Goal: Transaction & Acquisition: Purchase product/service

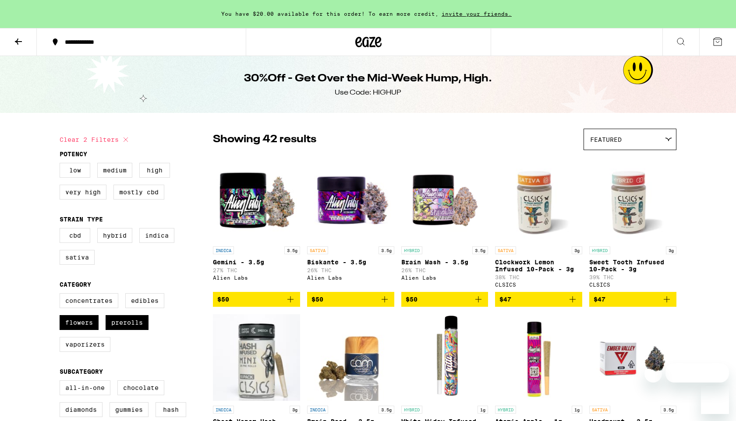
click at [17, 46] on button at bounding box center [18, 42] width 37 height 28
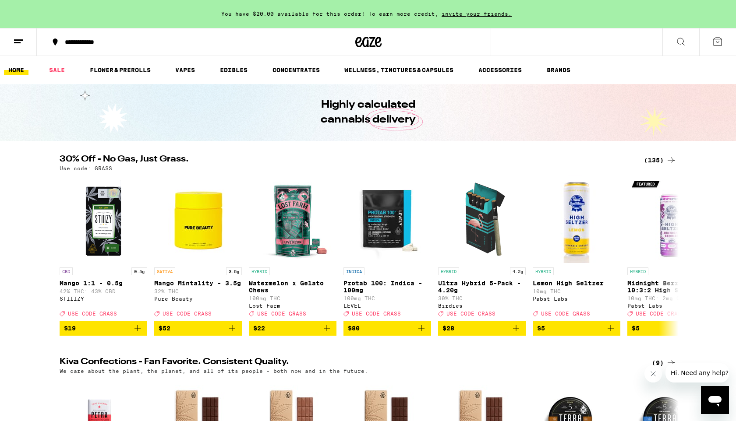
click at [661, 160] on div "(135)" at bounding box center [660, 160] width 32 height 11
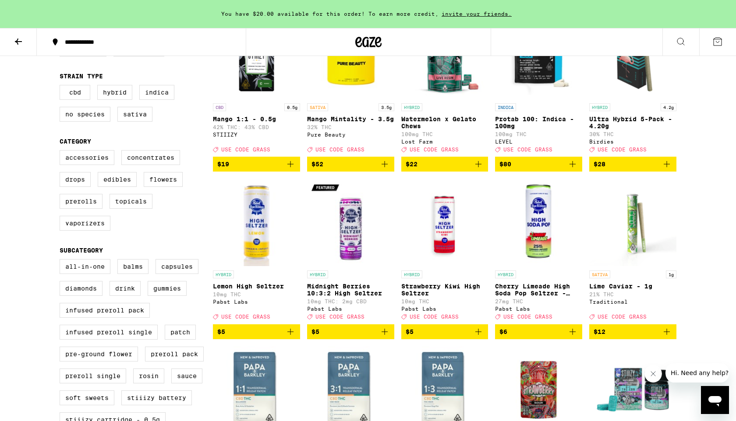
scroll to position [127, 0]
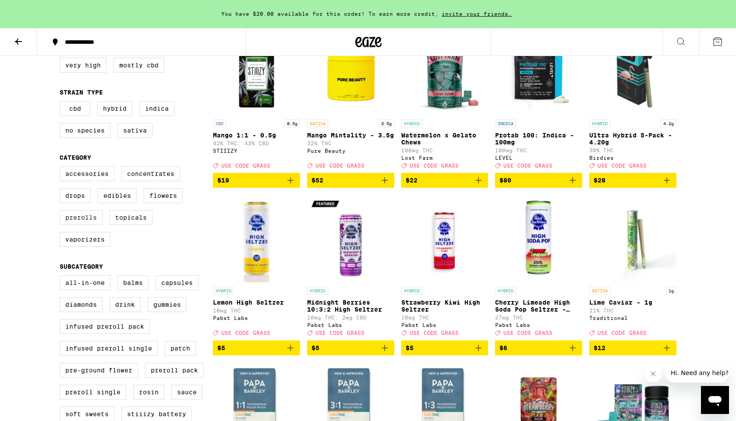
click at [92, 225] on label "Prerolls" at bounding box center [81, 217] width 43 height 15
click at [62, 168] on input "Prerolls" at bounding box center [61, 168] width 0 height 0
checkbox input "true"
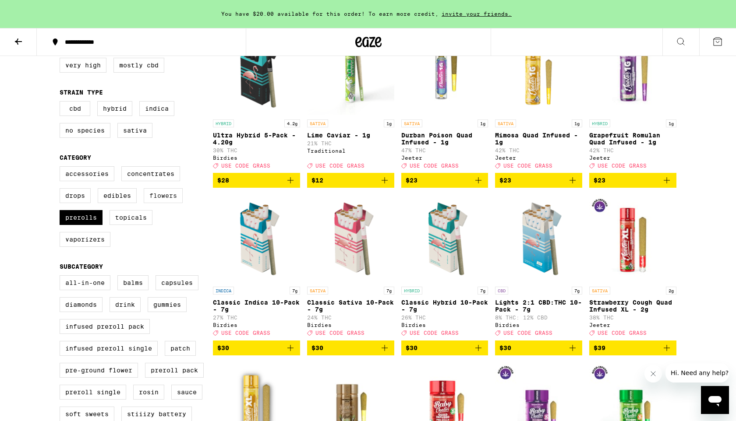
click at [169, 203] on label "Flowers" at bounding box center [163, 195] width 39 height 15
click at [62, 168] on input "Flowers" at bounding box center [61, 168] width 0 height 0
checkbox input "true"
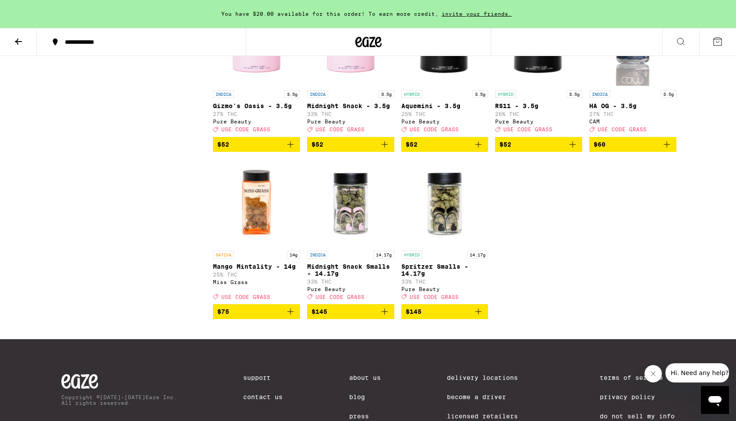
scroll to position [994, 0]
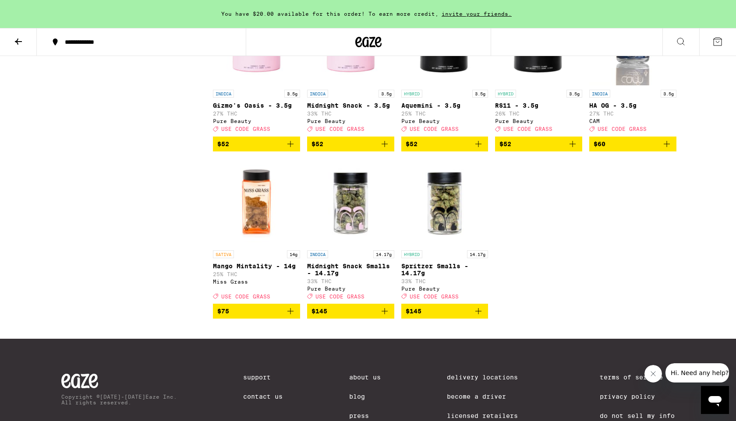
click at [424, 317] on span "$145" at bounding box center [445, 311] width 78 height 11
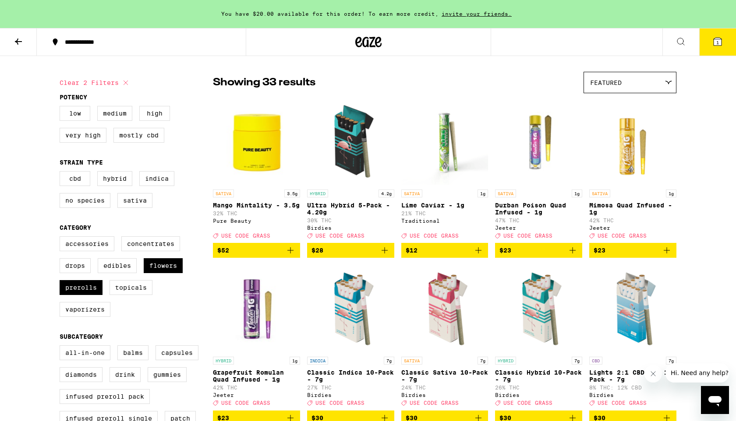
scroll to position [0, 0]
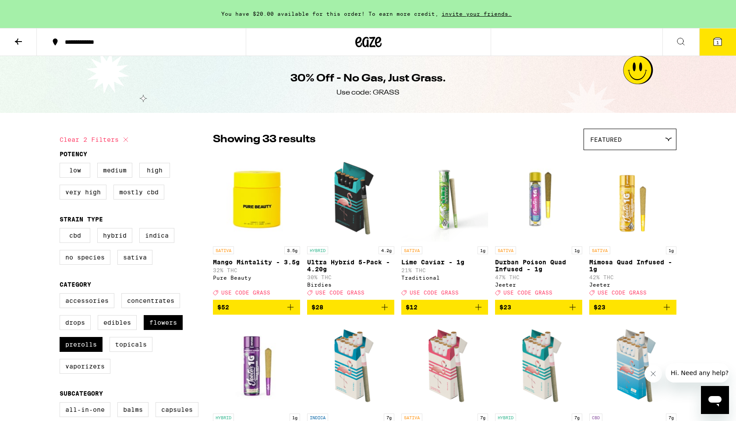
click at [716, 43] on span "1" at bounding box center [717, 42] width 3 height 5
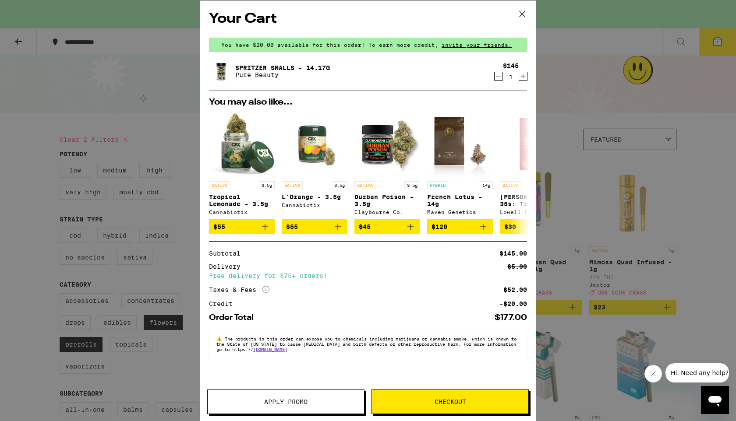
click at [258, 400] on span "Apply Promo" at bounding box center [286, 402] width 156 height 6
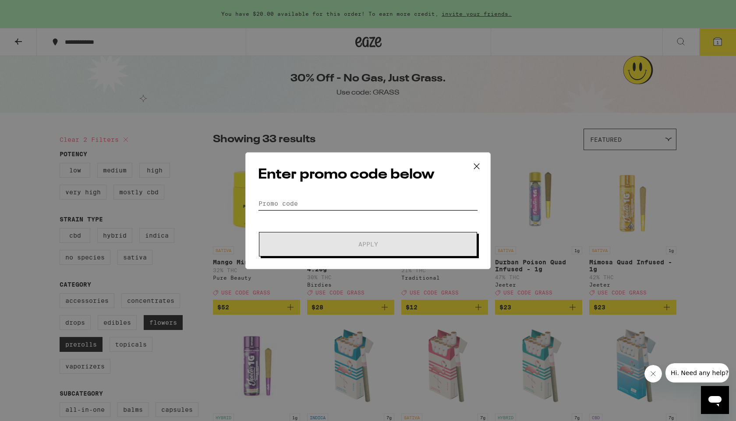
click at [273, 201] on input "Promo Code" at bounding box center [368, 203] width 220 height 13
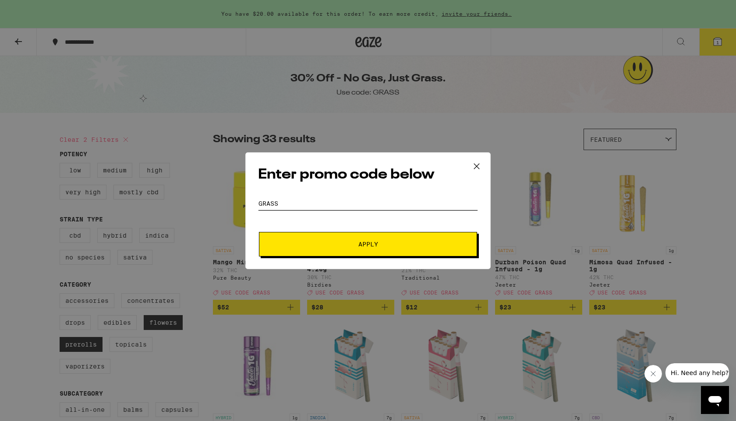
type input "GRASS"
click at [283, 236] on button "Apply" at bounding box center [368, 244] width 218 height 25
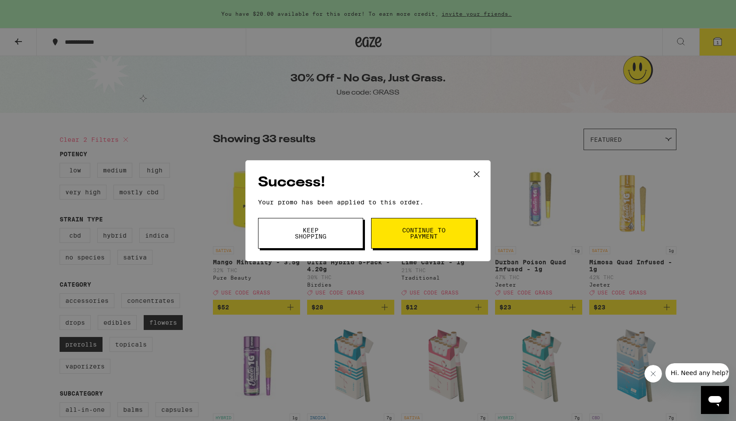
click at [283, 236] on button "Keep Shopping" at bounding box center [310, 233] width 105 height 31
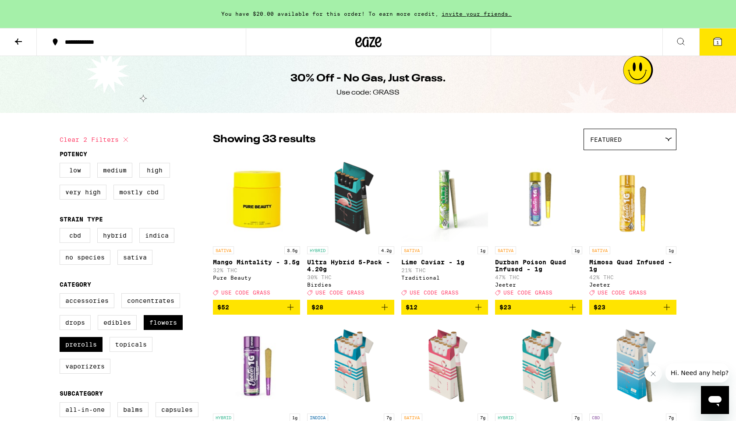
click at [18, 37] on icon at bounding box center [18, 41] width 11 height 11
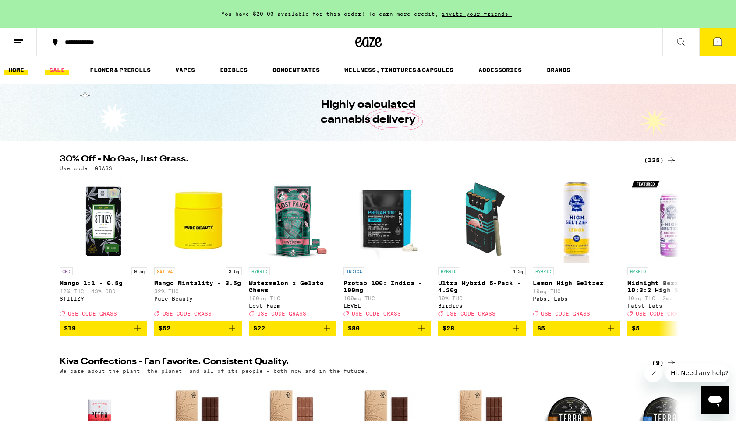
click at [60, 69] on link "SALE" at bounding box center [57, 70] width 25 height 11
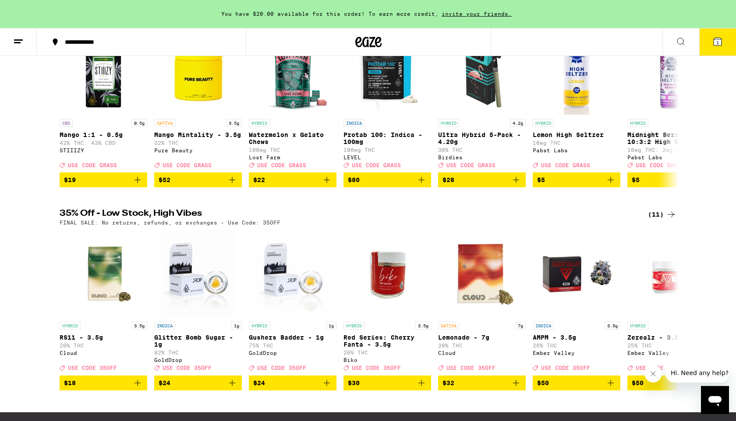
scroll to position [145, 0]
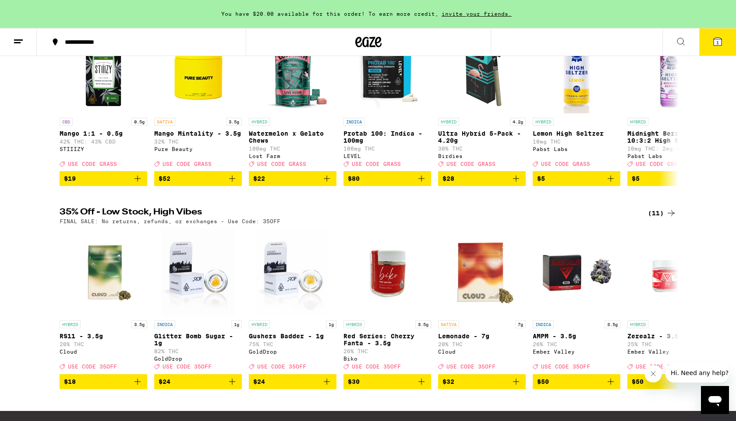
click at [661, 219] on div "(11)" at bounding box center [662, 213] width 28 height 11
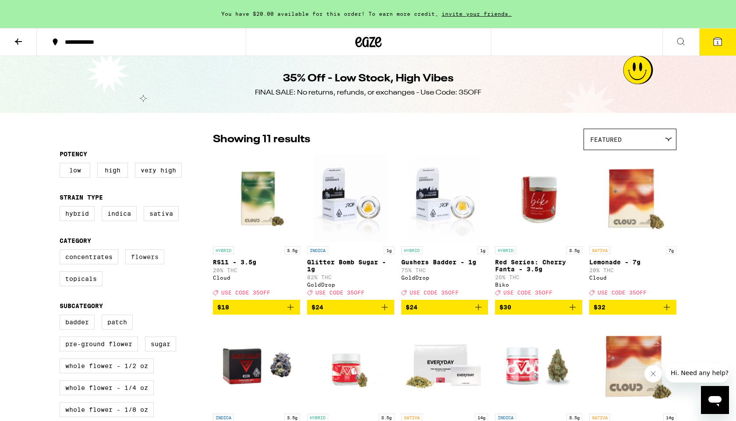
click at [139, 261] on label "Flowers" at bounding box center [144, 257] width 39 height 15
click at [62, 251] on input "Flowers" at bounding box center [61, 251] width 0 height 0
checkbox input "true"
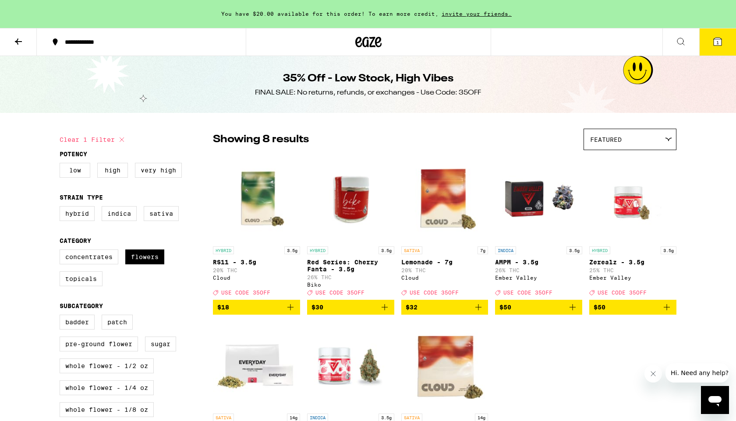
click at [23, 46] on icon at bounding box center [18, 41] width 11 height 11
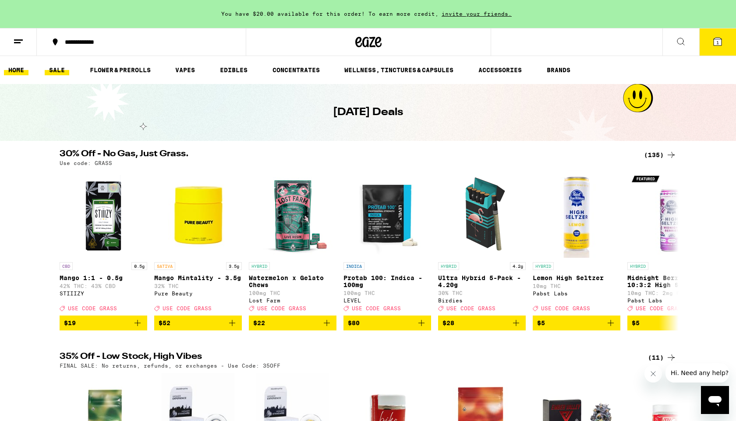
click at [9, 70] on link "HOME" at bounding box center [16, 70] width 25 height 11
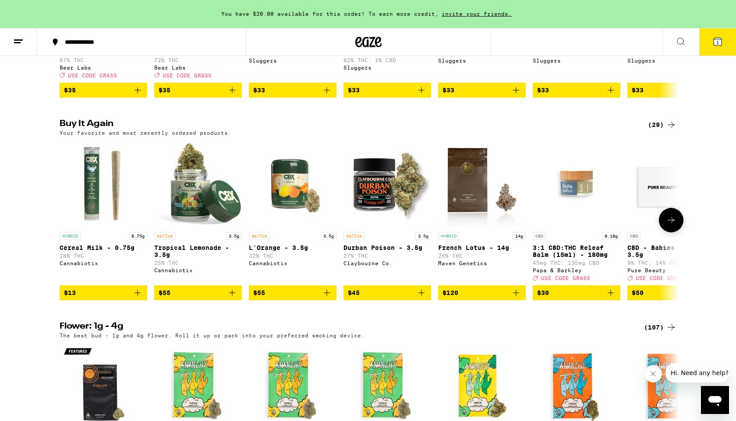
scroll to position [842, 0]
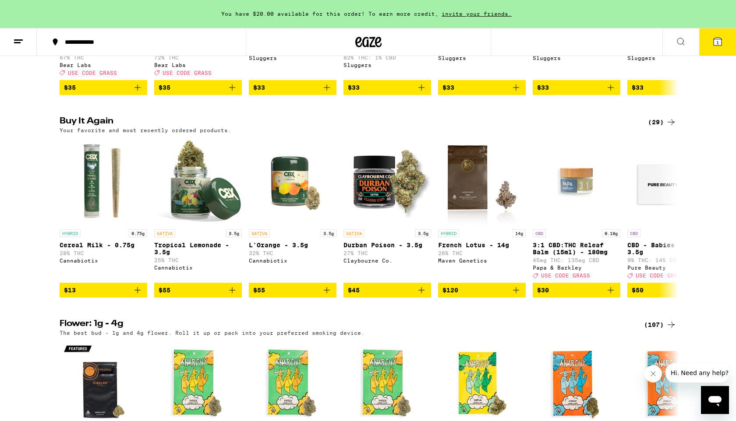
click at [660, 127] on div "(29)" at bounding box center [662, 122] width 28 height 11
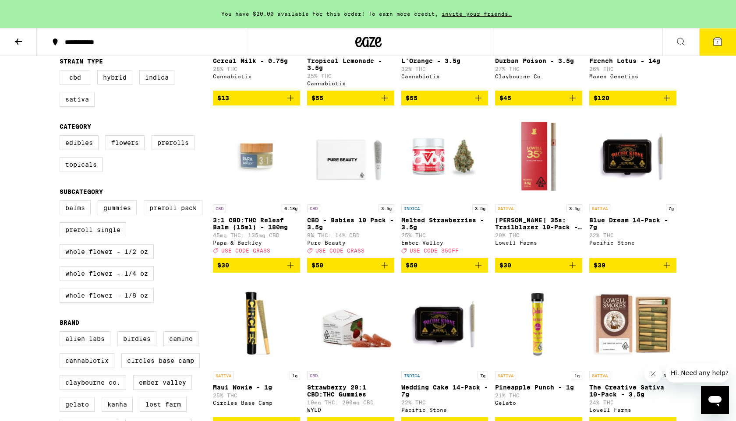
scroll to position [205, 0]
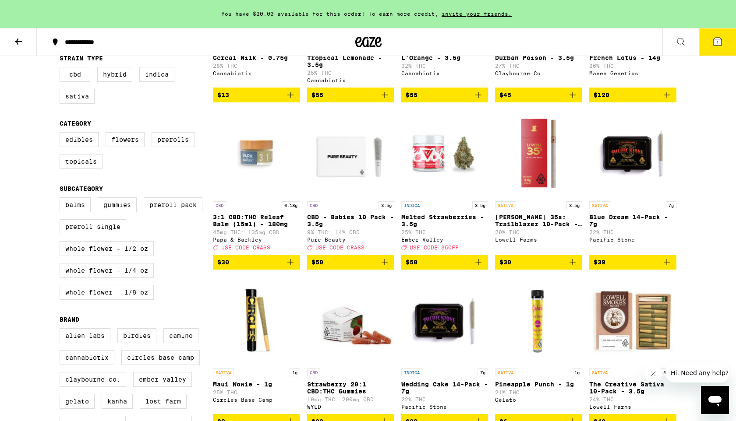
click at [543, 268] on span "$30" at bounding box center [538, 262] width 78 height 11
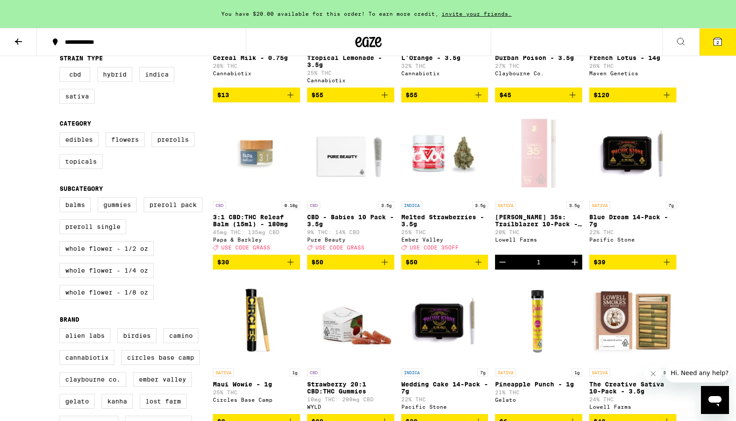
click at [722, 47] on button "2" at bounding box center [717, 41] width 37 height 27
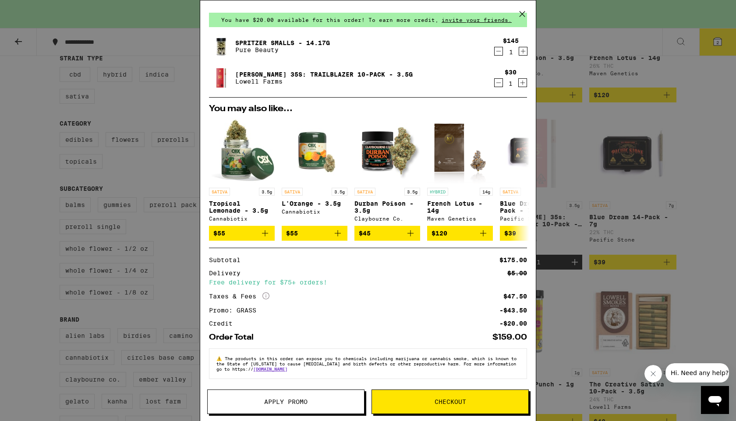
scroll to position [30, 0]
click at [498, 83] on icon "Decrement" at bounding box center [498, 83] width 5 height 0
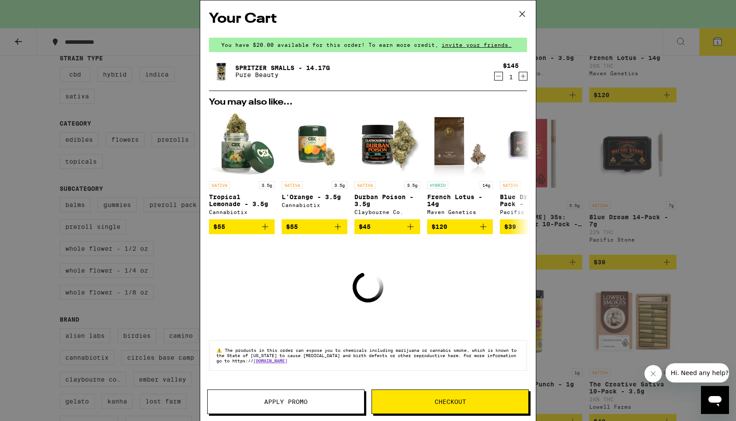
scroll to position [0, 0]
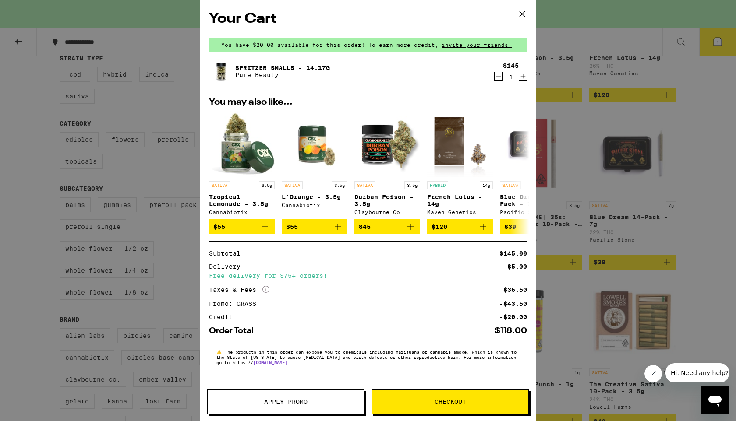
click at [412, 400] on span "Checkout" at bounding box center [450, 402] width 156 height 6
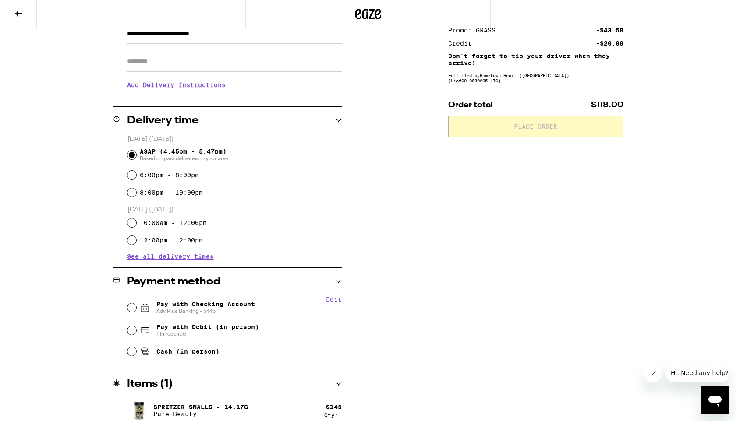
scroll to position [147, 0]
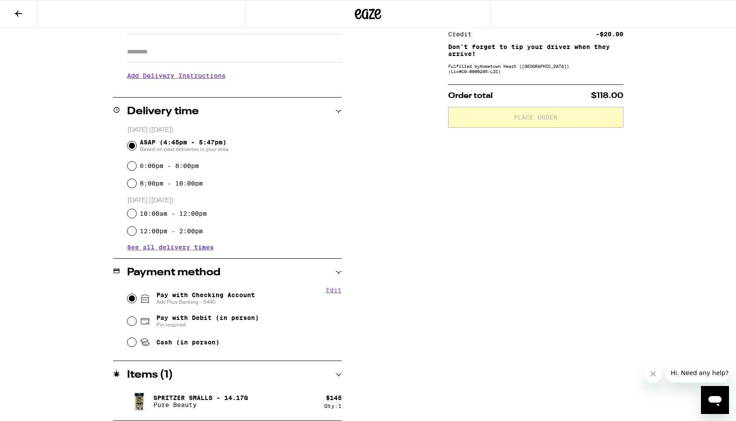
click at [133, 301] on input "Pay with Checking Account Adv Plus Banking - 5445" at bounding box center [131, 298] width 9 height 9
radio input "true"
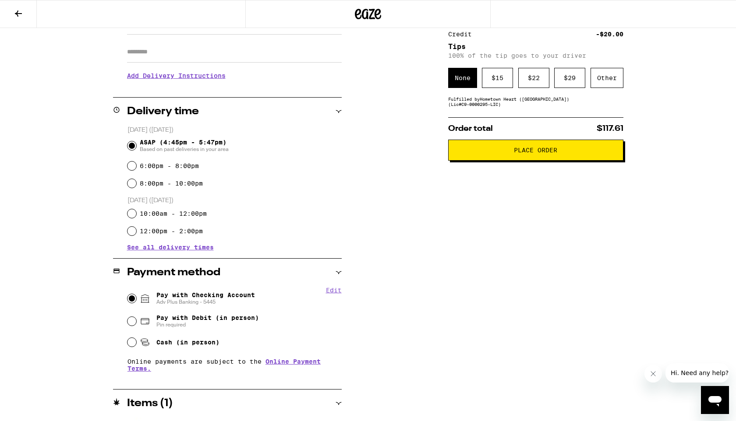
scroll to position [0, 0]
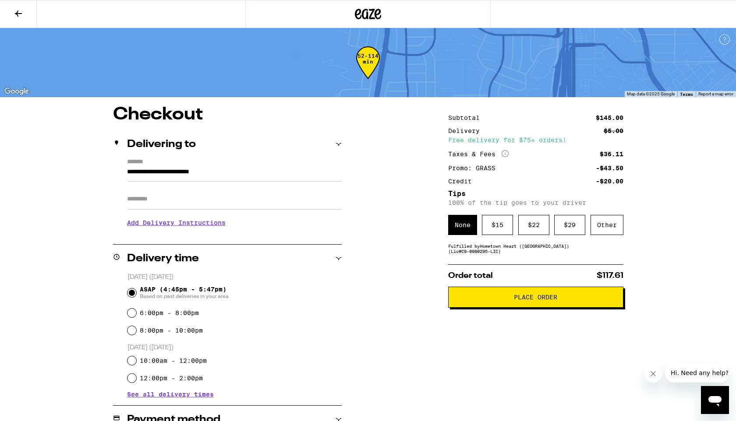
click at [487, 300] on span "Place Order" at bounding box center [535, 297] width 160 height 6
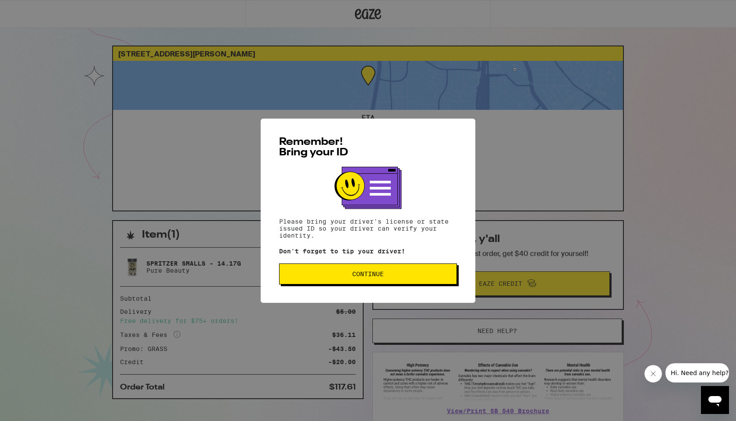
click at [335, 275] on span "Continue" at bounding box center [367, 274] width 163 height 6
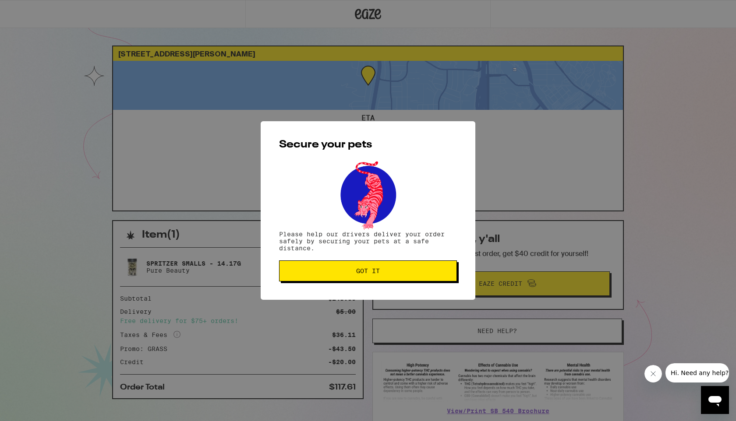
click at [335, 274] on span "Got it" at bounding box center [367, 271] width 163 height 6
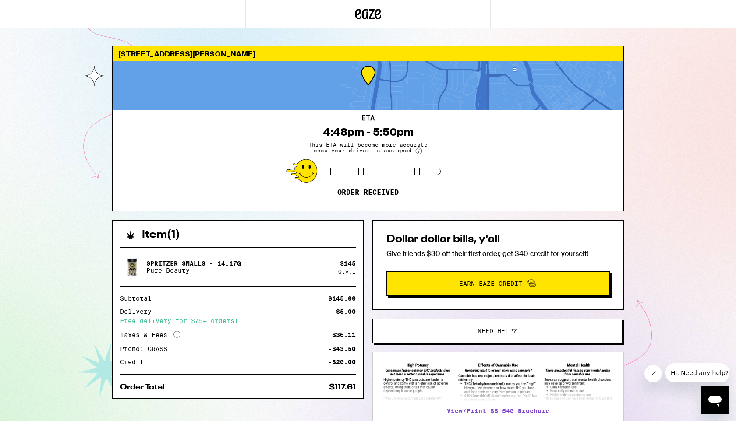
click at [428, 335] on button "Need help?" at bounding box center [497, 331] width 250 height 25
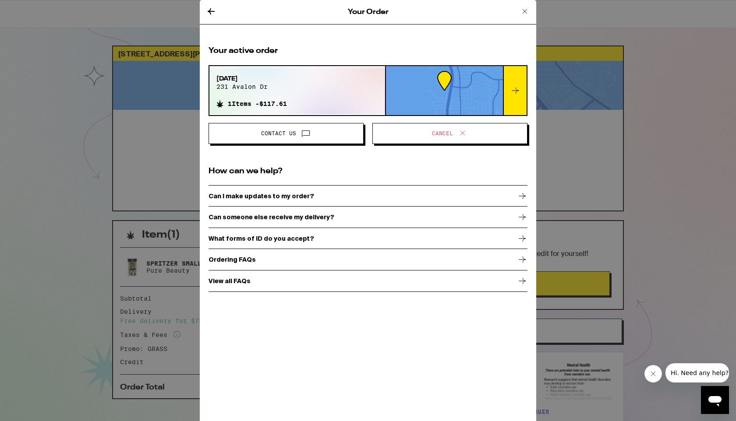
click at [207, 11] on icon at bounding box center [211, 11] width 11 height 11
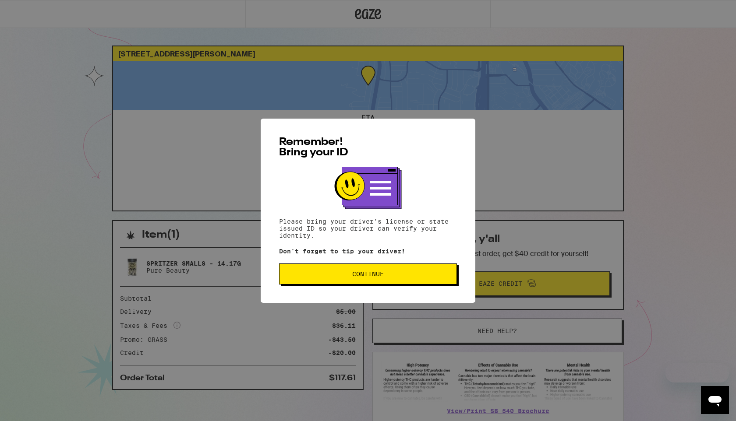
click at [296, 285] on button "Continue" at bounding box center [368, 274] width 178 height 21
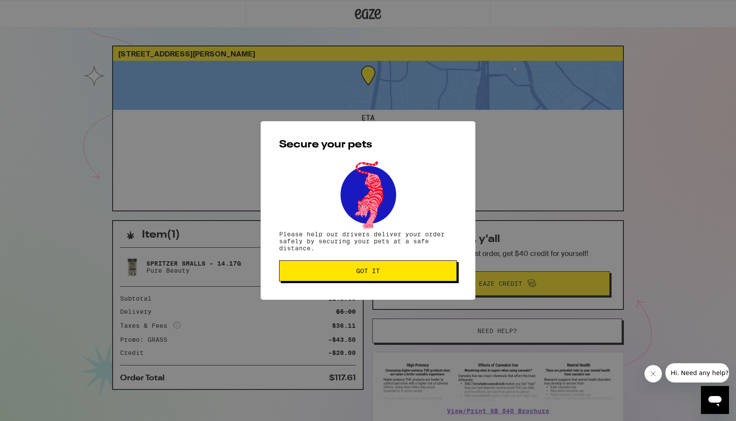
click at [297, 274] on span "Got it" at bounding box center [367, 271] width 163 height 6
